Goal: Navigation & Orientation: Understand site structure

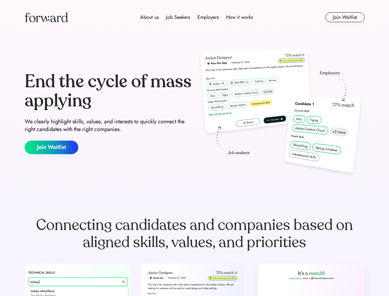
click at [194, 148] on div "End the cycle of mass applying We clearly highlight skills, values, and interes…" at bounding box center [195, 113] width 340 height 132
click at [195, 17] on div "About us Job Seekers Employers How it works" at bounding box center [196, 17] width 243 height 7
click at [46, 17] on img at bounding box center [46, 17] width 43 height 10
click at [196, 17] on div "About us Job Seekers Employers How it works" at bounding box center [196, 17] width 243 height 7
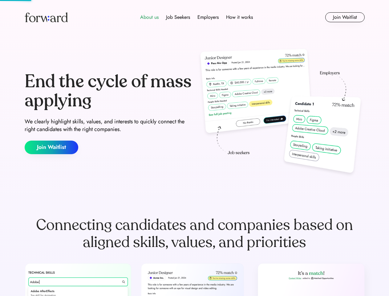
click at [149, 17] on div "About us" at bounding box center [149, 17] width 18 height 7
click at [178, 17] on div "Job Seekers" at bounding box center [178, 17] width 24 height 7
click at [208, 17] on div "Employers" at bounding box center [207, 17] width 21 height 7
click at [239, 17] on div "How it works" at bounding box center [239, 17] width 27 height 7
click at [345, 17] on button "Join Waitlist" at bounding box center [344, 17] width 39 height 10
